Goal: Information Seeking & Learning: Learn about a topic

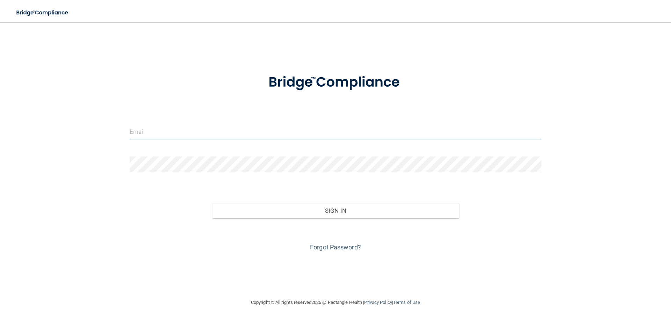
click at [180, 130] on input "email" at bounding box center [335, 132] width 411 height 16
type input "[EMAIL_ADDRESS][DOMAIN_NAME]"
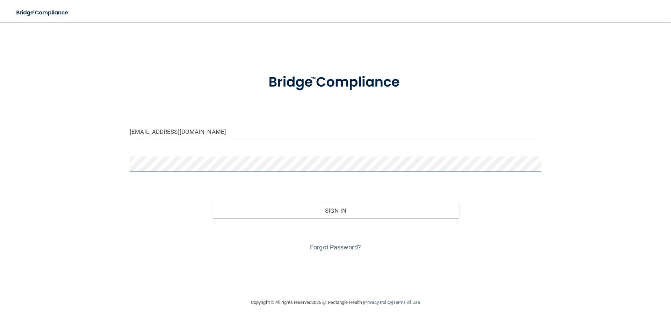
click at [212, 203] on button "Sign In" at bounding box center [335, 210] width 247 height 15
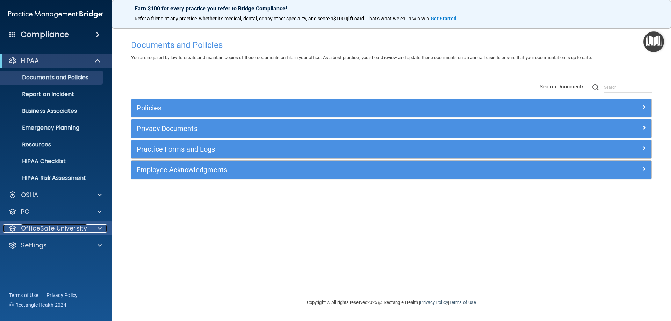
click at [98, 227] on span at bounding box center [99, 228] width 4 height 8
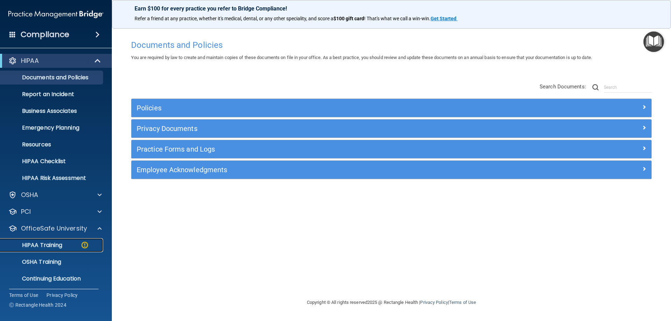
click at [55, 243] on p "HIPAA Training" at bounding box center [34, 245] width 58 height 7
